Goal: Find specific page/section: Find specific page/section

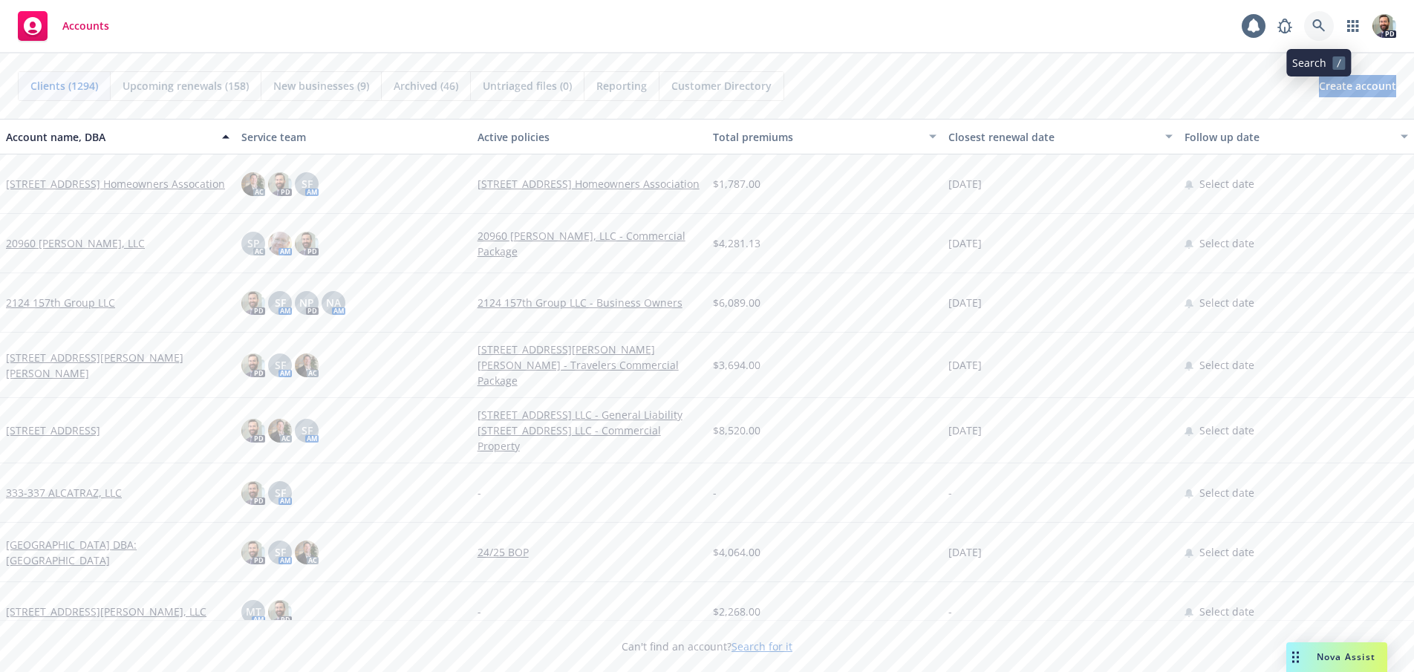
click at [1317, 23] on icon at bounding box center [1318, 25] width 13 height 13
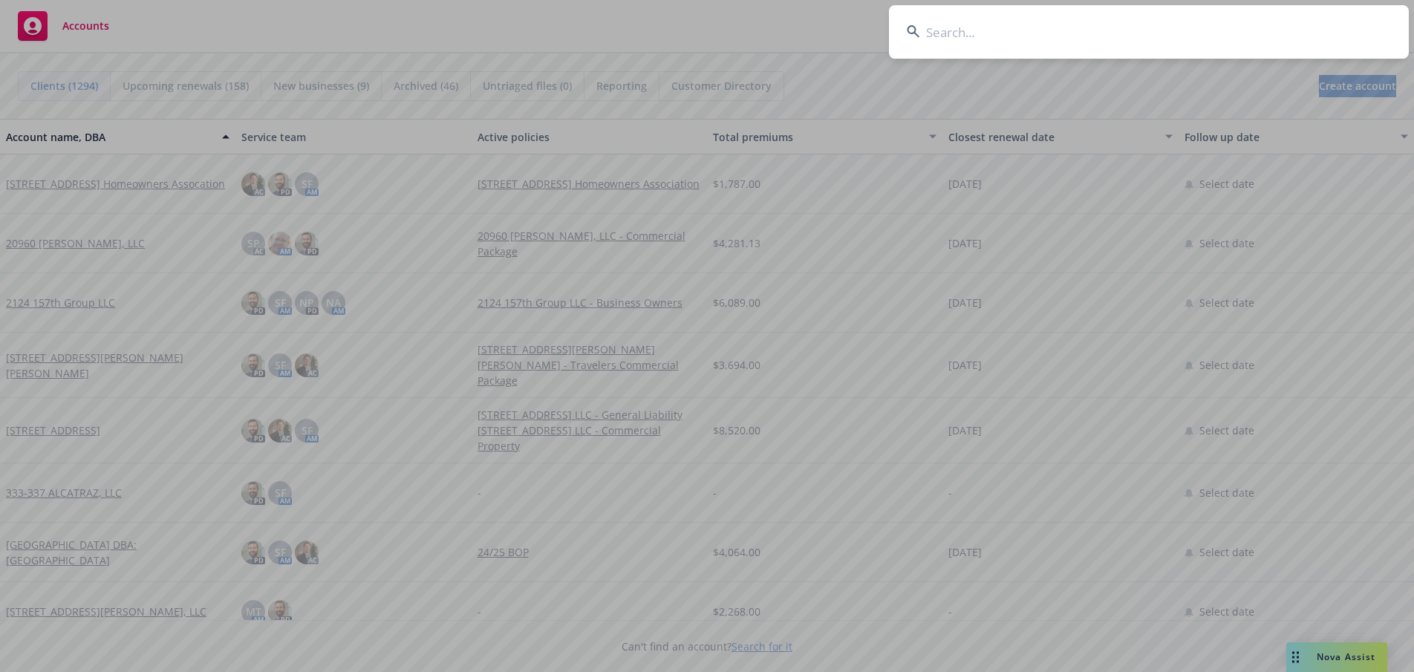
click at [1273, 32] on input at bounding box center [1149, 31] width 520 height 53
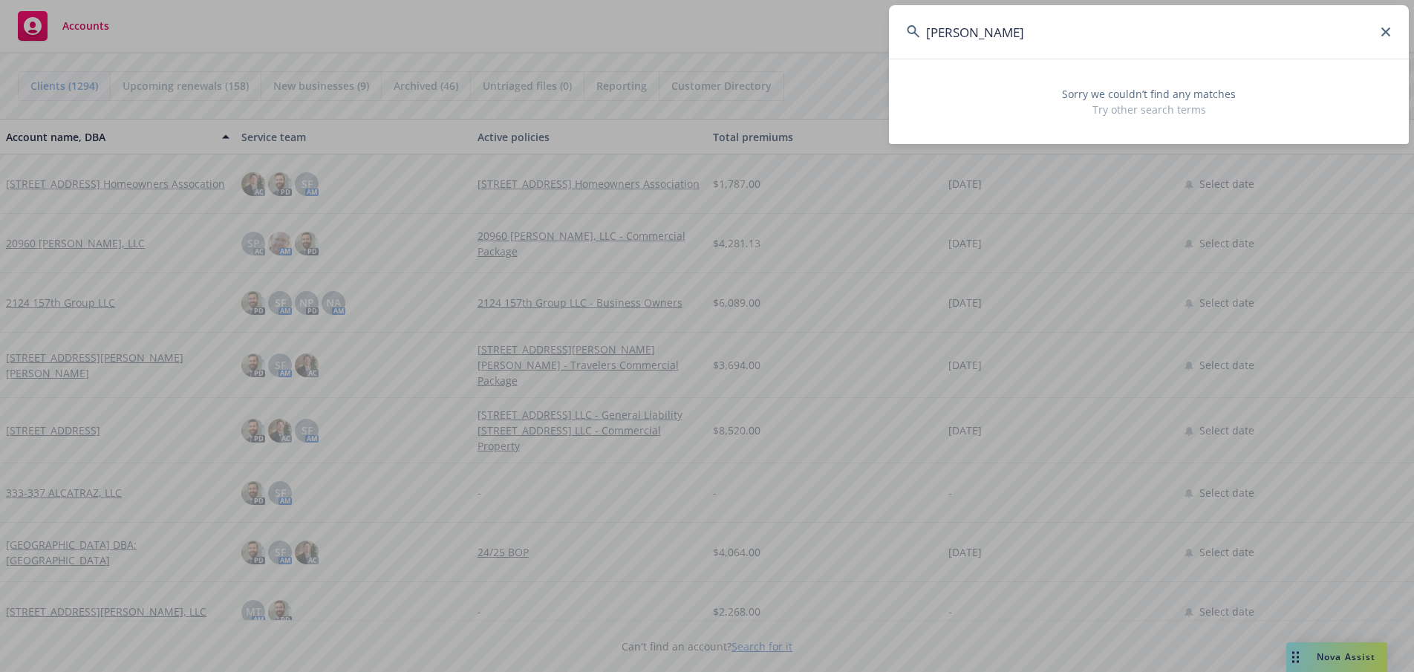
click at [954, 31] on input "[PERSON_NAME]" at bounding box center [1149, 31] width 520 height 53
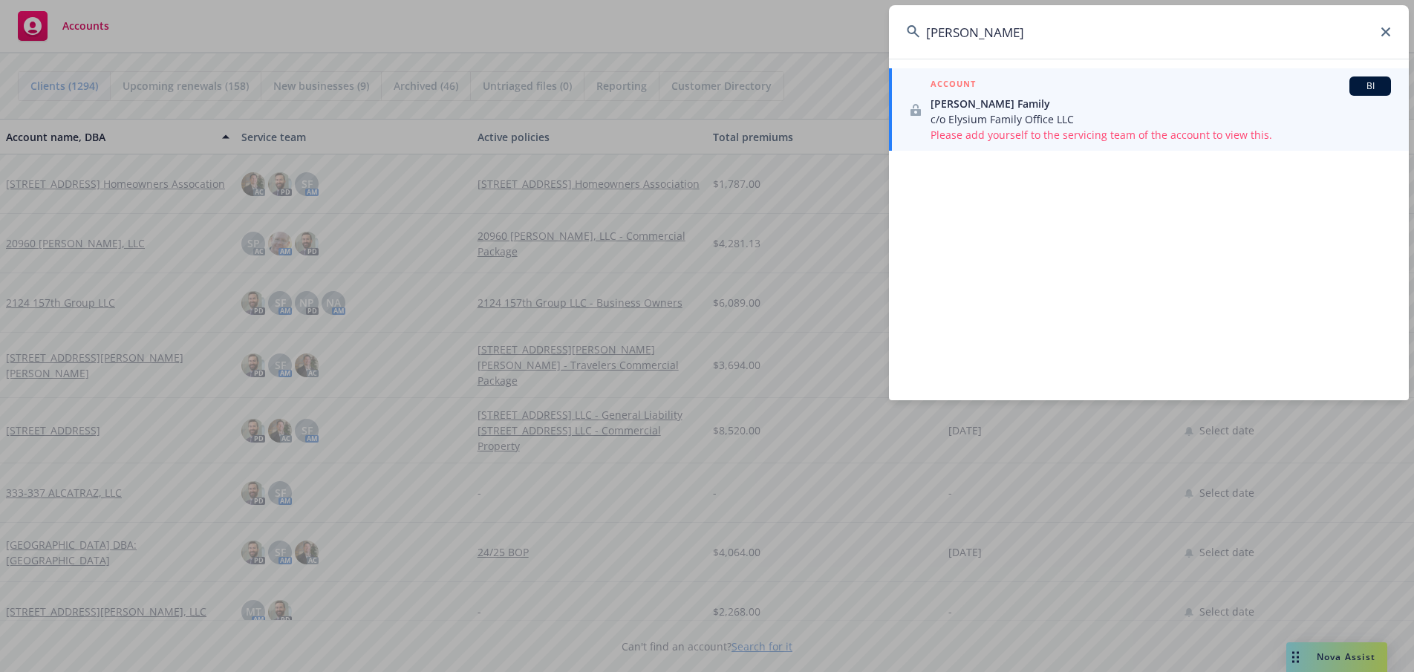
type input "[PERSON_NAME]"
click at [991, 117] on span "c/o Elysium Family Office LLC" at bounding box center [1161, 119] width 460 height 16
